Goal: Task Accomplishment & Management: Complete application form

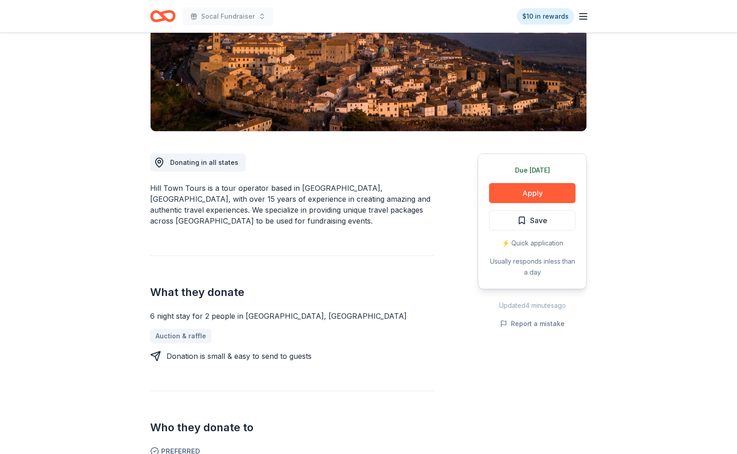
scroll to position [182, 0]
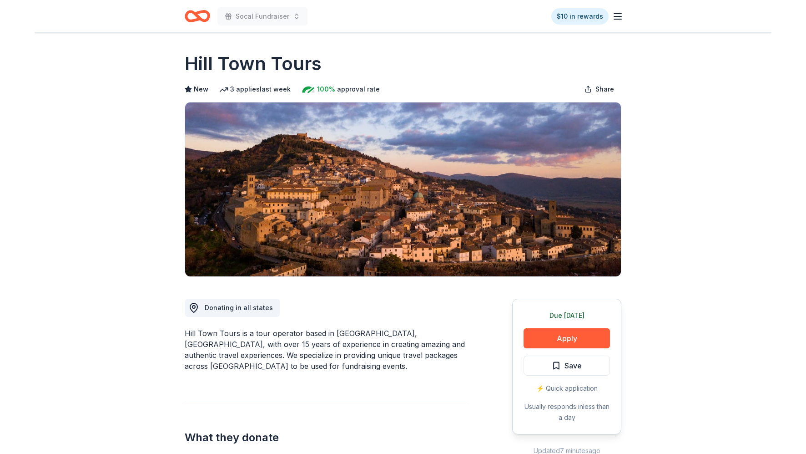
scroll to position [182, 0]
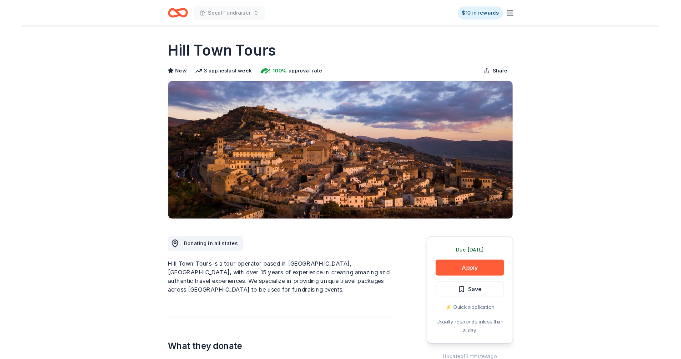
scroll to position [182, 0]
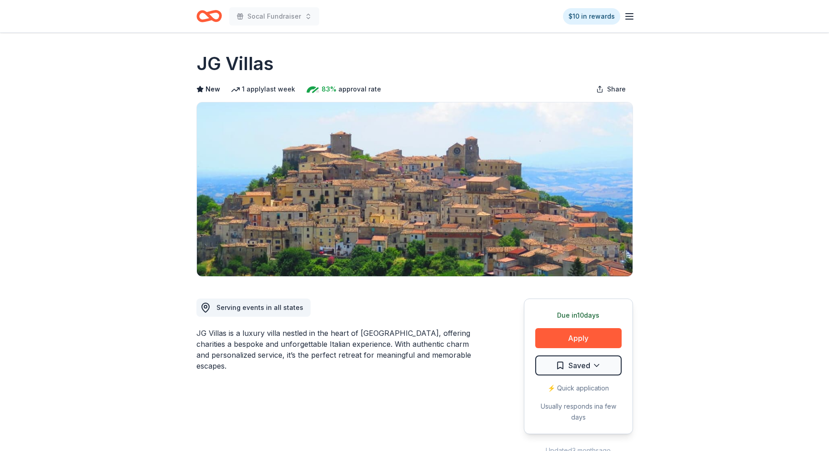
click at [491, 358] on div "Serving events in all states JG Villas is a luxury villa nestled in the heart o…" at bounding box center [415, 376] width 437 height 198
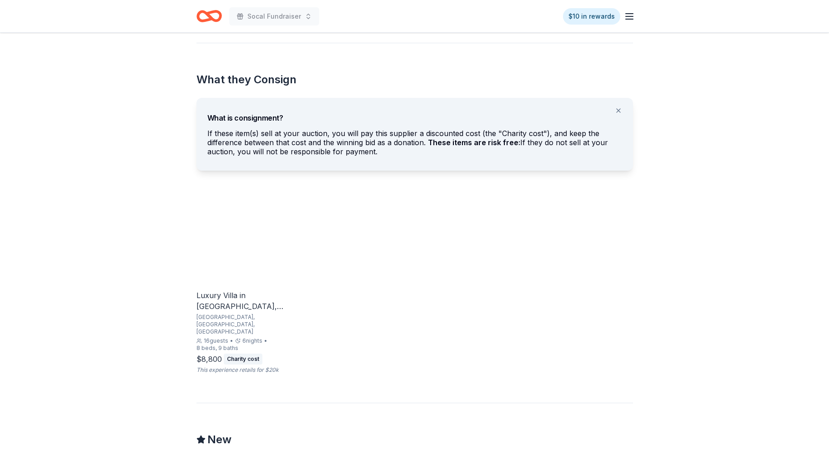
scroll to position [518, 0]
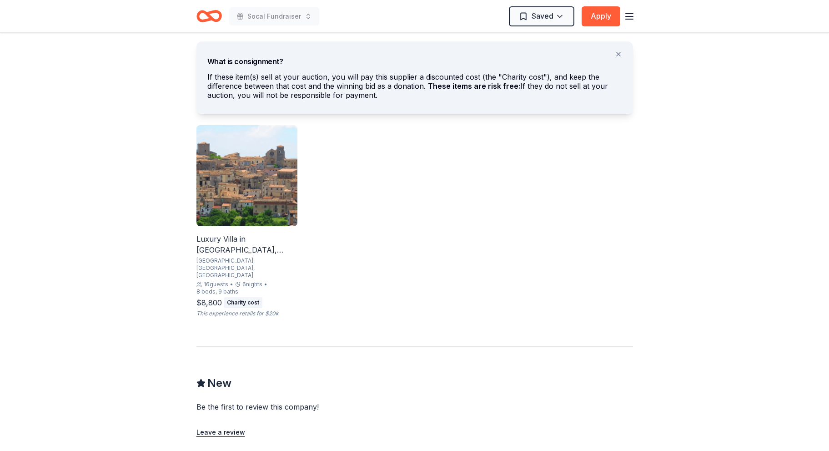
click at [265, 214] on img at bounding box center [247, 175] width 101 height 101
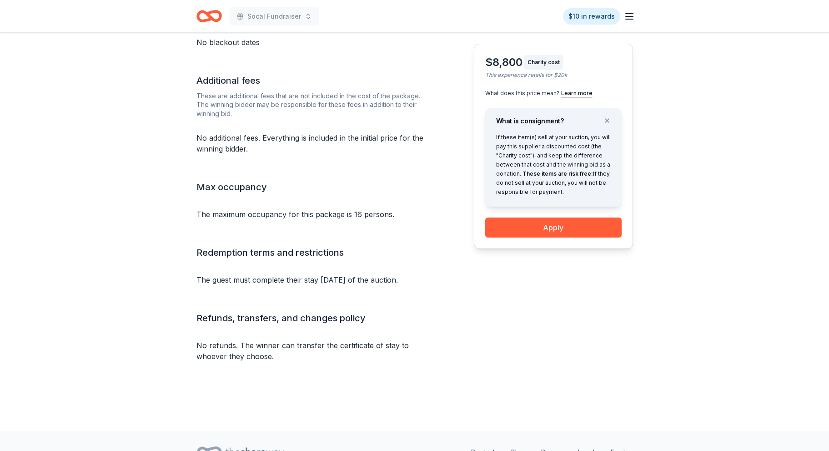
scroll to position [781, 0]
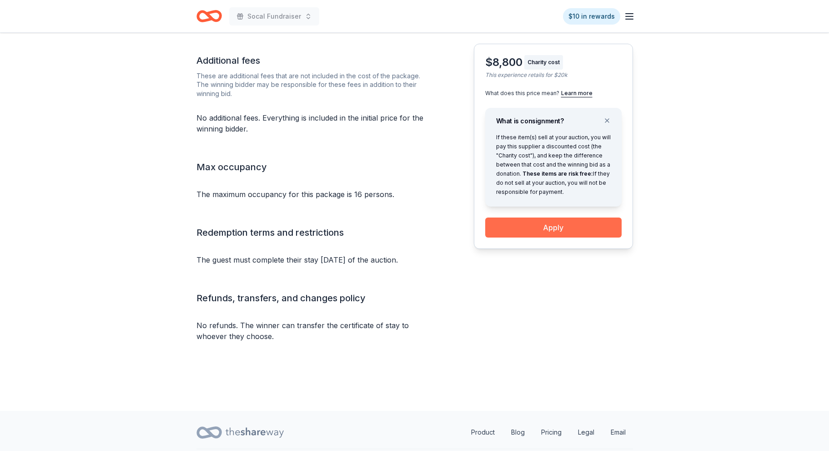
click at [540, 229] on button "Apply" at bounding box center [553, 227] width 136 height 20
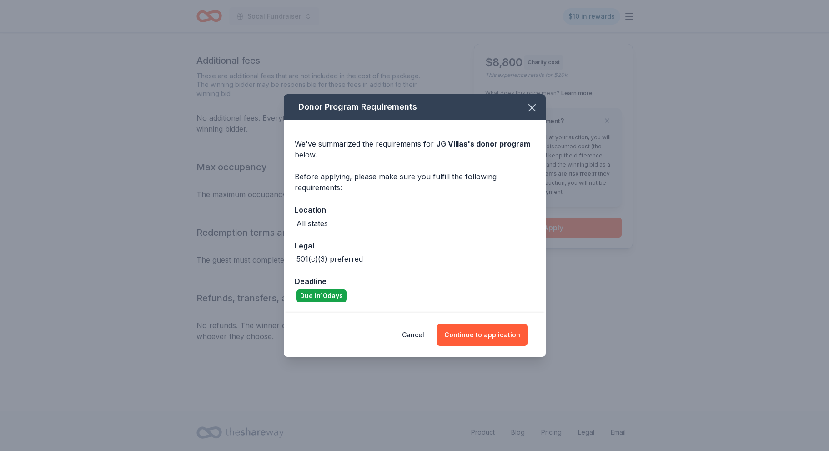
click at [505, 347] on div "Cancel Continue to application" at bounding box center [415, 335] width 262 height 44
click at [505, 330] on button "Continue to application" at bounding box center [482, 335] width 91 height 22
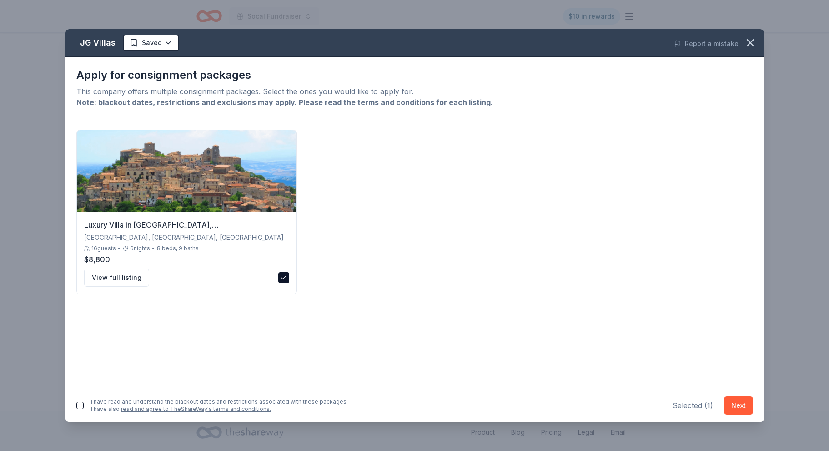
click at [73, 409] on div "I have read and understand the blackout dates and restrictions associated with …" at bounding box center [415, 405] width 699 height 33
click at [79, 409] on button "button" at bounding box center [79, 405] width 7 height 7
click at [741, 410] on button "Next" at bounding box center [738, 405] width 29 height 18
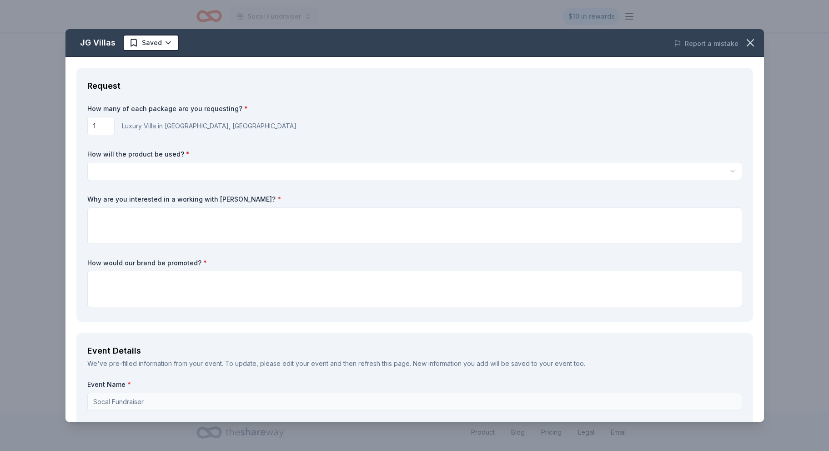
click at [102, 131] on input "1" at bounding box center [100, 126] width 27 height 18
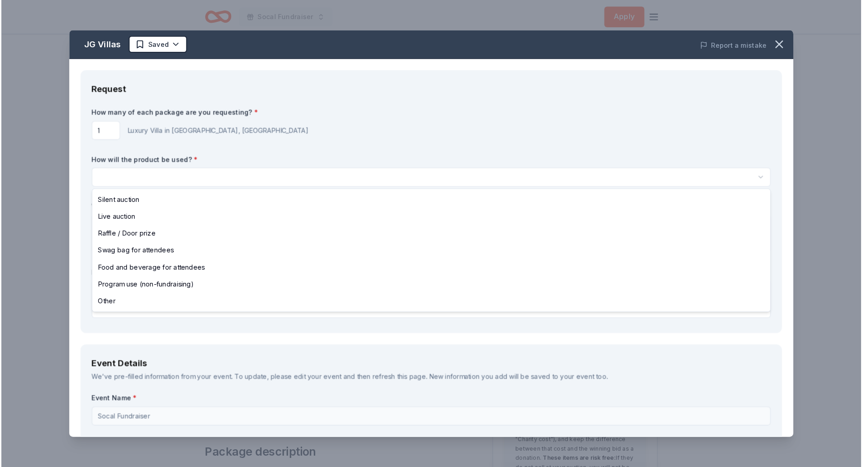
scroll to position [0, 0]
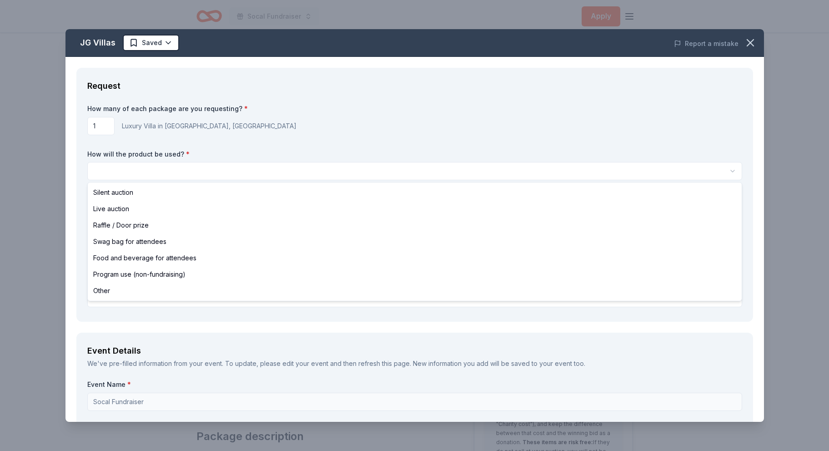
click at [203, 175] on html "Socal Fundraiser Apply Back to JG Villas 7 Altomonte, Calabria, Italy Luxury Vi…" at bounding box center [414, 225] width 829 height 451
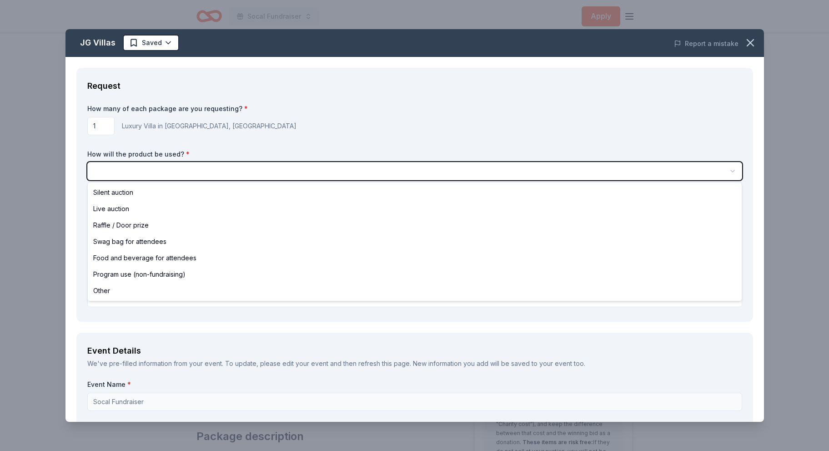
click at [258, 135] on html "Socal Fundraiser Apply Back to JG Villas 7 Altomonte, Calabria, Italy Luxury Vi…" at bounding box center [414, 225] width 829 height 451
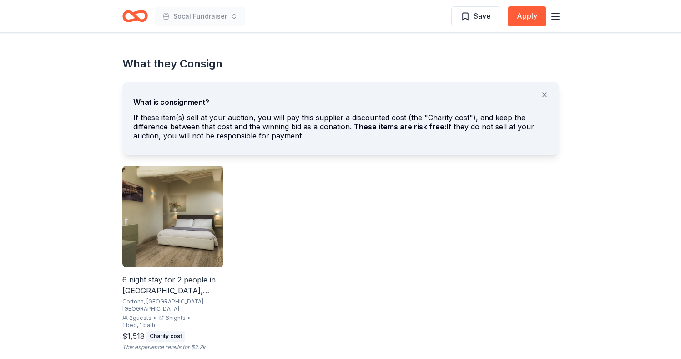
scroll to position [478, 0]
click at [181, 229] on img at bounding box center [172, 215] width 101 height 101
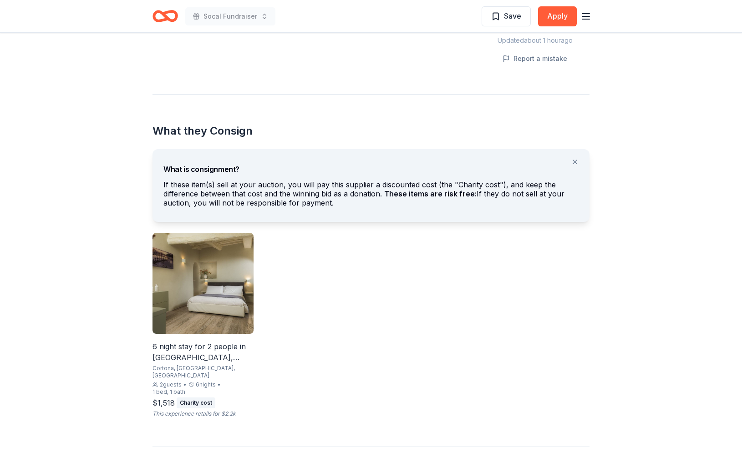
scroll to position [271, 0]
